Goal: Find specific fact: Find specific fact

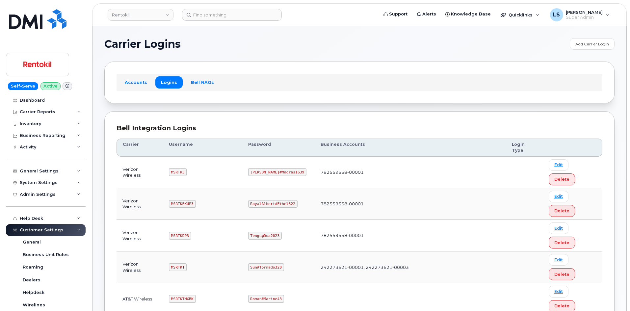
click at [267, 168] on code "[PERSON_NAME]#Madras1639" at bounding box center [277, 172] width 59 height 8
click at [266, 168] on code "[PERSON_NAME]#Madras1639" at bounding box center [277, 172] width 59 height 8
click at [267, 168] on code "[PERSON_NAME]#Madras1639" at bounding box center [277, 172] width 59 height 8
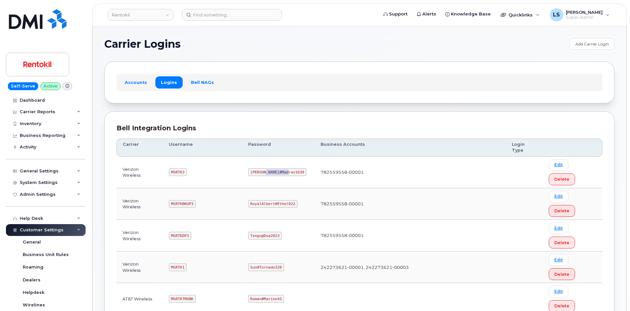
click at [267, 168] on code "[PERSON_NAME]#Madras1639" at bounding box center [277, 172] width 59 height 8
click at [265, 168] on code "[PERSON_NAME]#Madras1639" at bounding box center [277, 172] width 59 height 8
drag, startPoint x: 237, startPoint y: 126, endPoint x: 236, endPoint y: 122, distance: 3.8
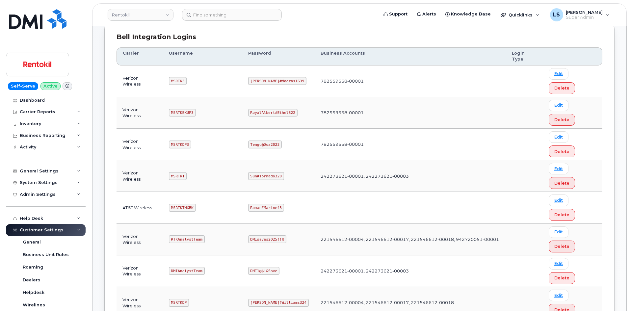
scroll to position [99, 0]
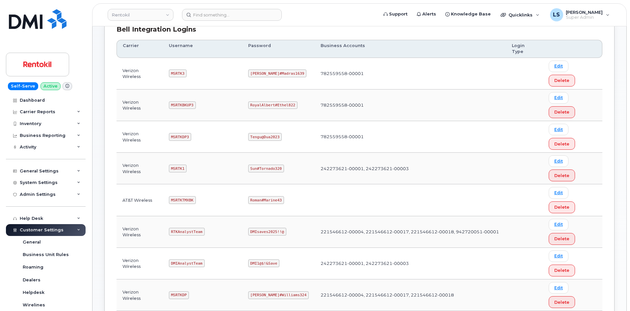
click at [260, 165] on code "Sun#Tornado320" at bounding box center [266, 169] width 36 height 8
copy code "Sun#Tornado320"
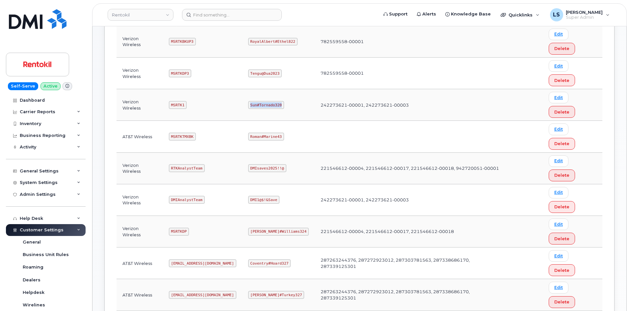
scroll to position [165, 0]
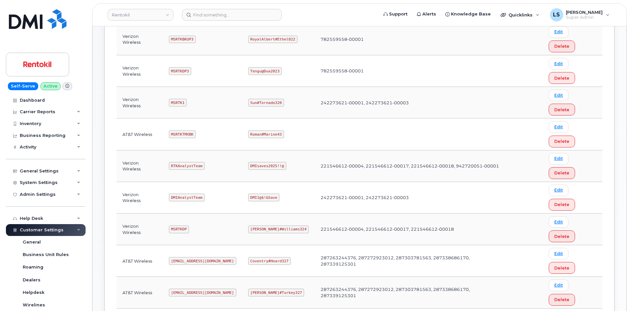
copy code "mSRTK2"
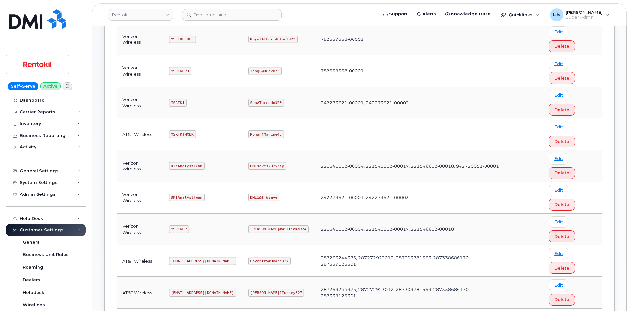
copy code "Maud#Earthquake203"
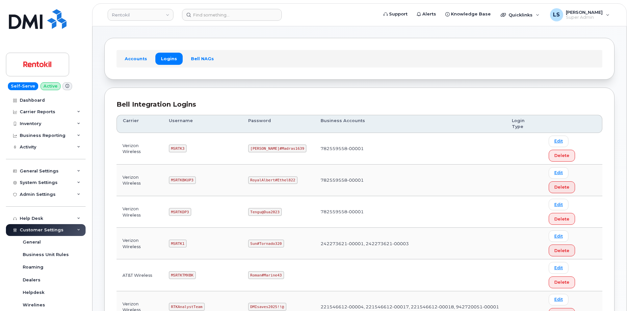
scroll to position [66, 0]
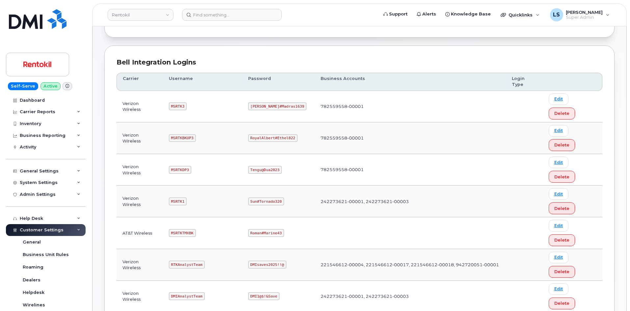
click at [177, 102] on code "MSRTK3" at bounding box center [178, 106] width 18 height 8
copy code "MSRTK3"
click at [269, 102] on code "[PERSON_NAME]#Madras1639" at bounding box center [277, 106] width 59 height 8
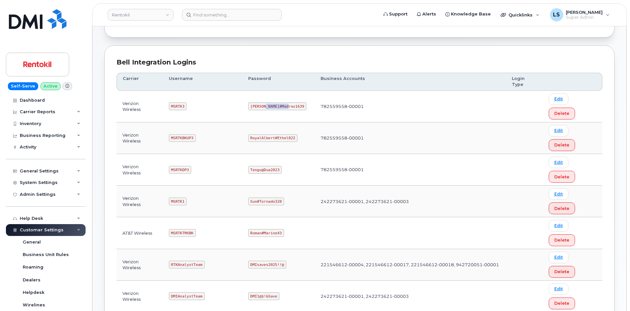
click at [269, 102] on code "[PERSON_NAME]#Madras1639" at bounding box center [277, 106] width 59 height 8
copy code "[PERSON_NAME]#Madras1639"
click at [179, 198] on code "MSRTK1" at bounding box center [178, 202] width 18 height 8
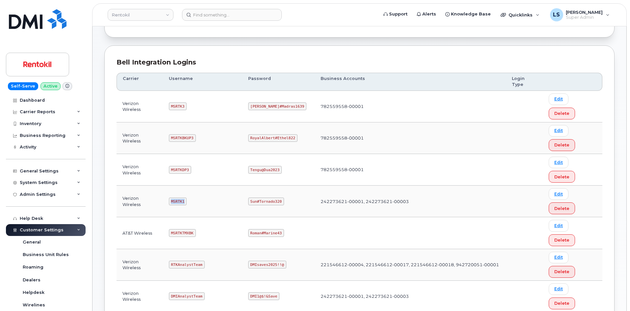
click at [179, 198] on code "MSRTK1" at bounding box center [178, 202] width 18 height 8
copy code "MSRTK1"
click at [259, 198] on code "Sun#Tornado320" at bounding box center [266, 202] width 36 height 8
click at [260, 198] on code "Sun#Tornado320" at bounding box center [266, 202] width 36 height 8
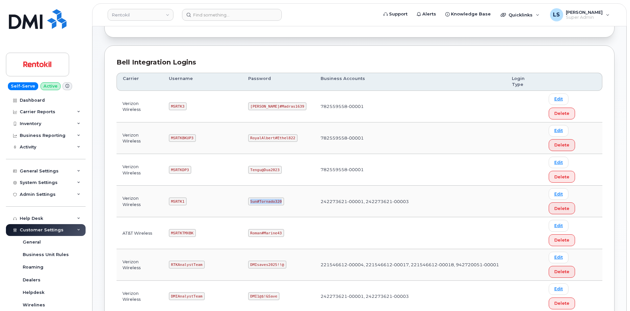
click at [260, 198] on code "Sun#Tornado320" at bounding box center [266, 202] width 36 height 8
copy code "Sun#Tornado320"
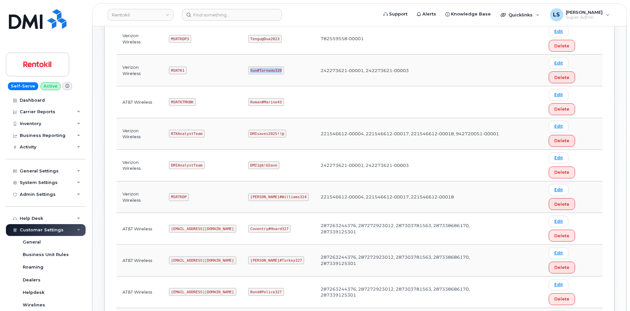
scroll to position [198, 0]
copy code "mSRTK2"
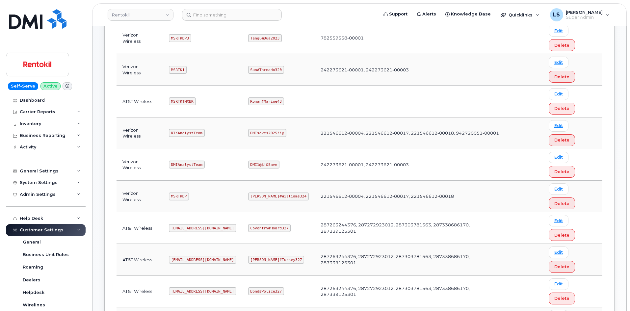
copy code "Maud#Earthquake203"
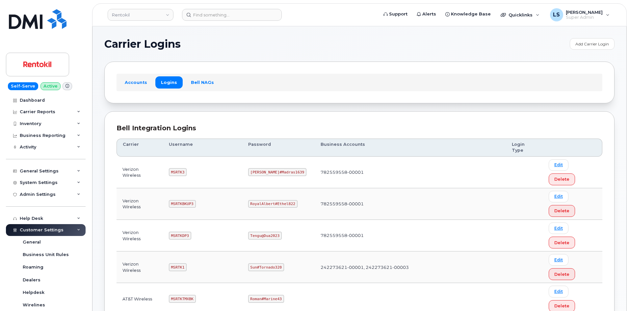
scroll to position [33, 0]
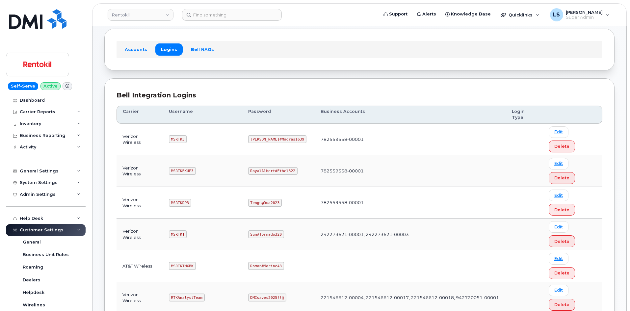
click at [261, 262] on code "Roman#Marine43" at bounding box center [266, 266] width 36 height 8
copy code "Roman#Marine43"
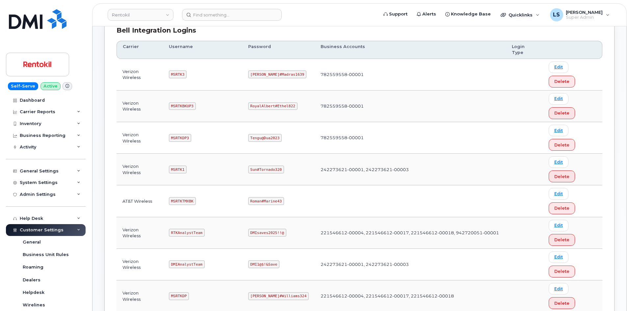
scroll to position [99, 0]
click at [184, 291] on code "MSRTKDP" at bounding box center [179, 295] width 20 height 8
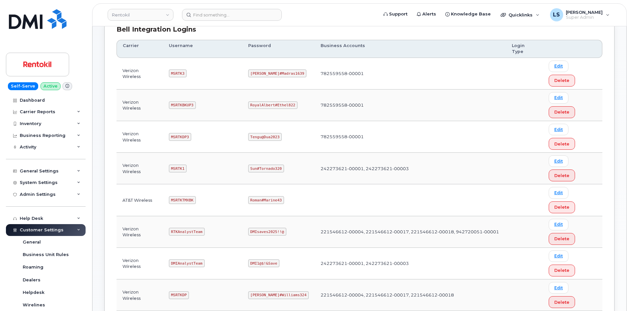
click at [265, 196] on code "Roman#Marine43" at bounding box center [266, 200] width 36 height 8
click at [266, 196] on code "Roman#Marine43" at bounding box center [266, 200] width 36 height 8
click at [265, 196] on code "Roman#Marine43" at bounding box center [266, 200] width 36 height 8
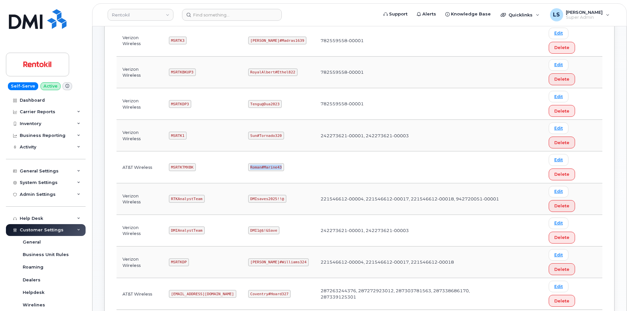
scroll to position [165, 0]
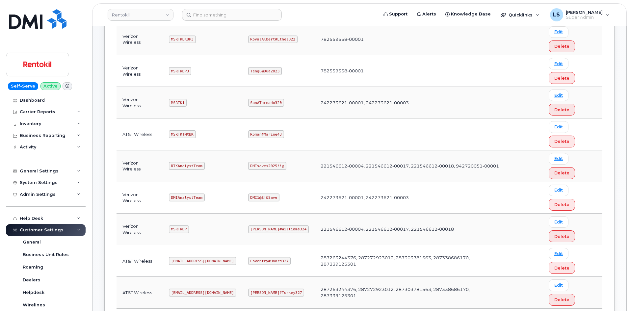
click at [181, 130] on code "MSRTKTMXBK" at bounding box center [182, 134] width 27 height 8
click at [186, 130] on code "MSRTKTMXBK" at bounding box center [182, 134] width 27 height 8
drag, startPoint x: 186, startPoint y: 65, endPoint x: 185, endPoint y: 71, distance: 6.0
click at [185, 130] on code "MSRTKTMXBK" at bounding box center [182, 134] width 27 height 8
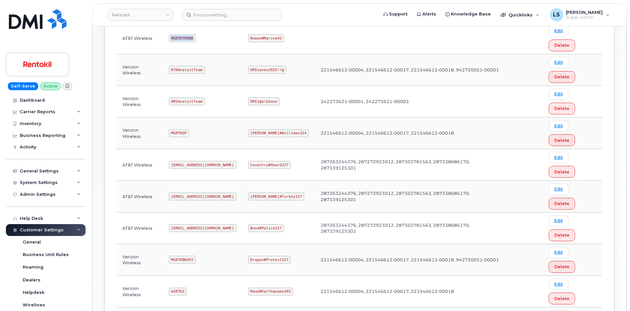
scroll to position [262, 0]
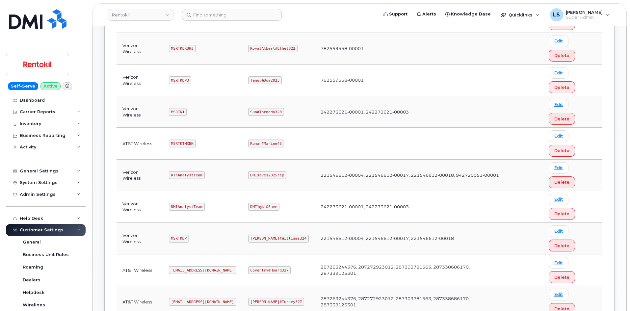
scroll to position [163, 0]
